Goal: Find specific page/section: Find specific page/section

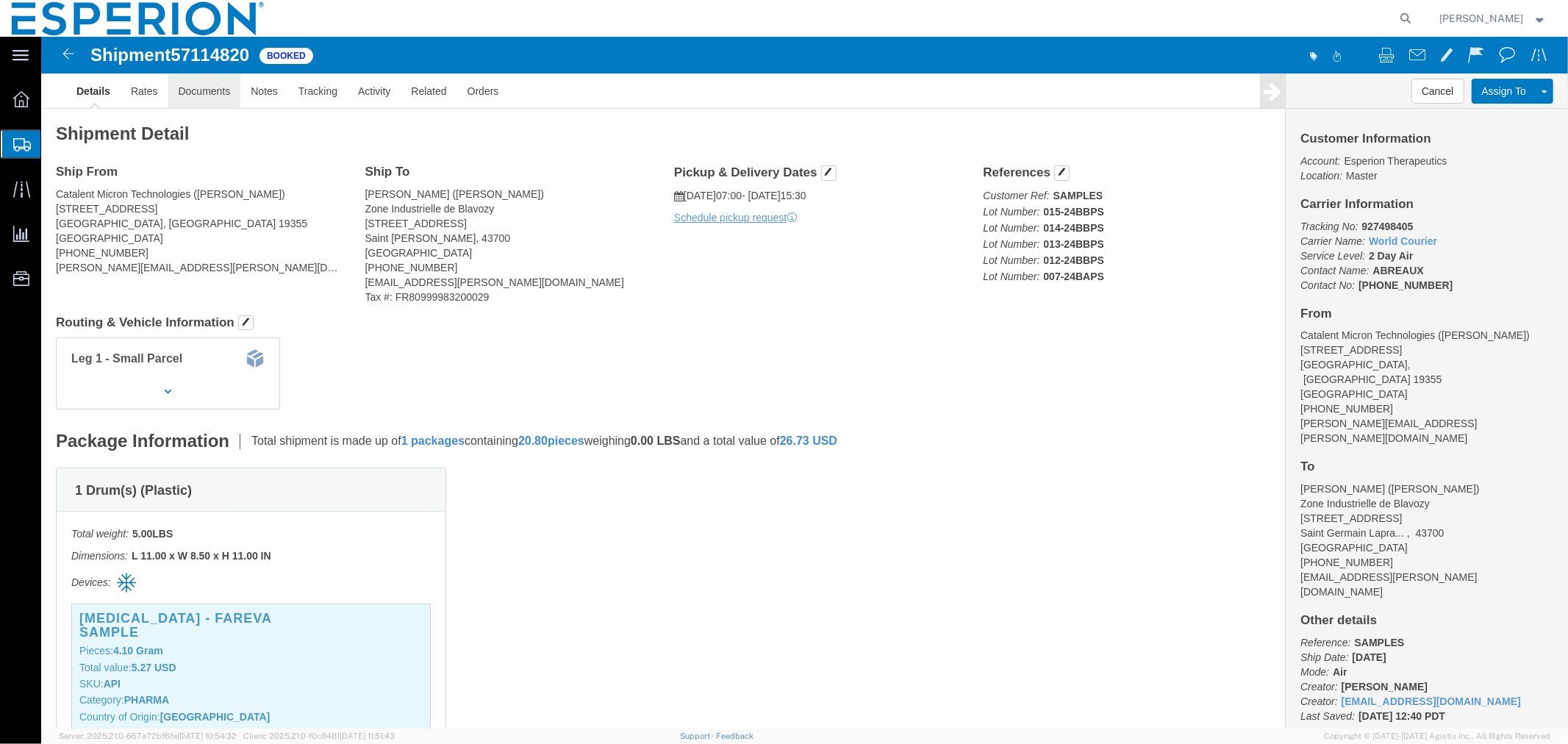
click link "Documents"
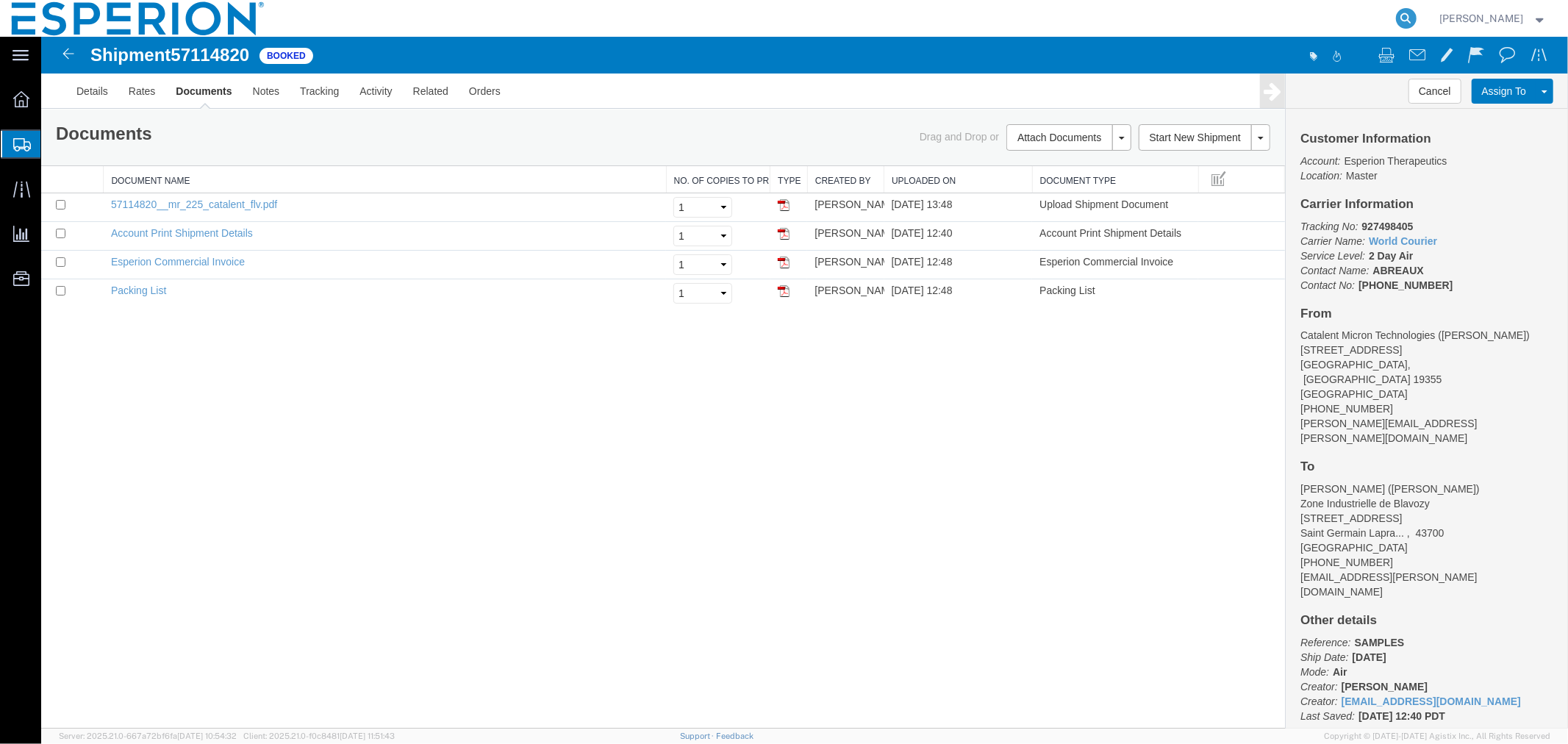
click at [1400, 19] on icon at bounding box center [1406, 18] width 20 height 20
click at [1335, 24] on input "search" at bounding box center [1172, 18] width 447 height 35
type input "57113057"
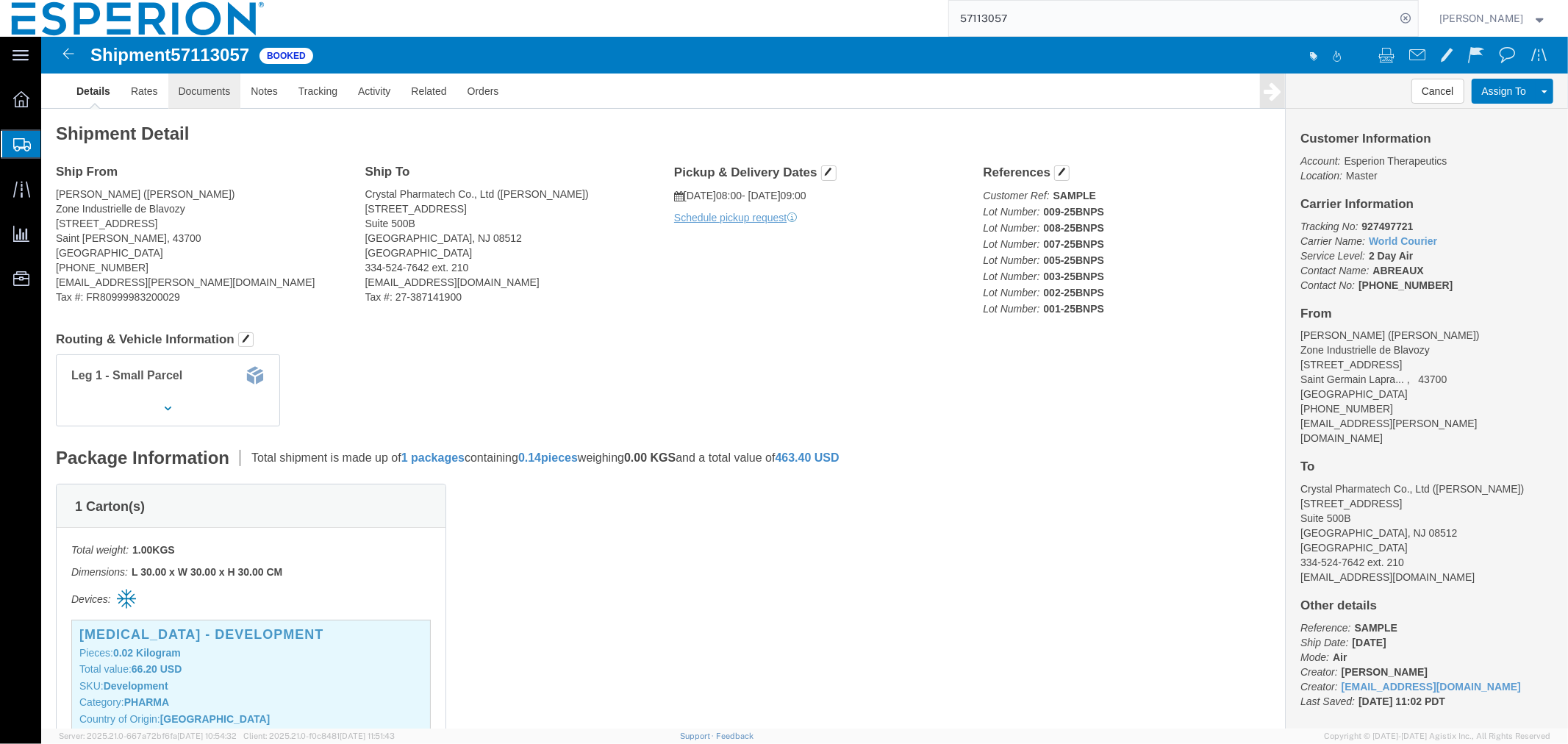
click link "Documents"
